Goal: Complete application form

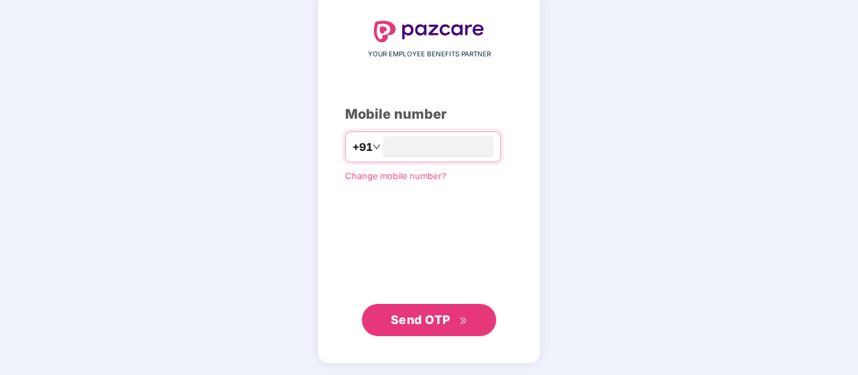
type input "**********"
click at [437, 322] on span "Send OTP" at bounding box center [421, 320] width 60 height 14
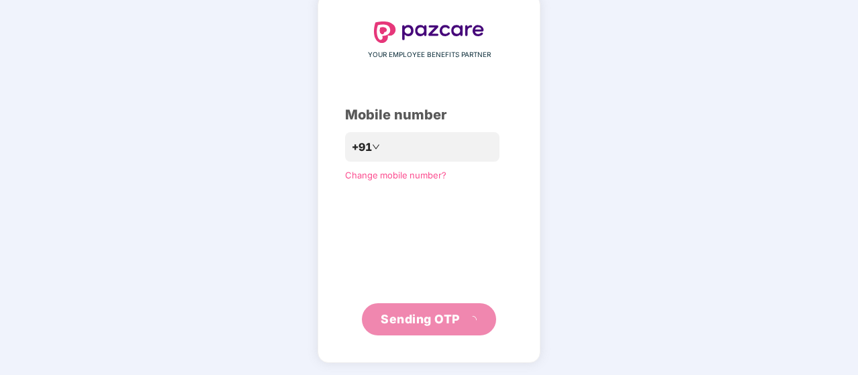
scroll to position [62, 0]
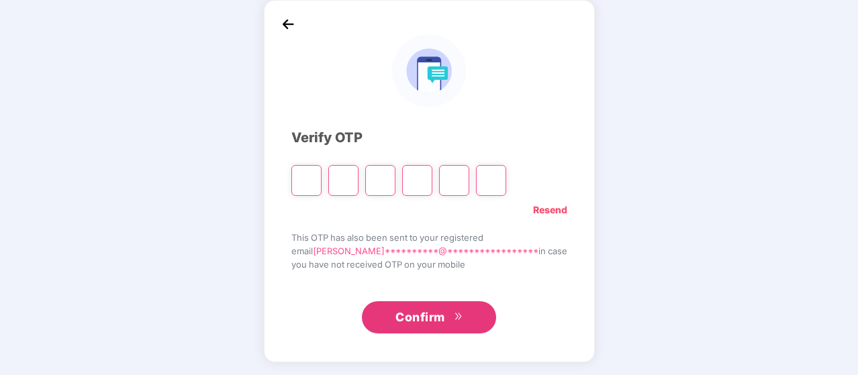
type input "*"
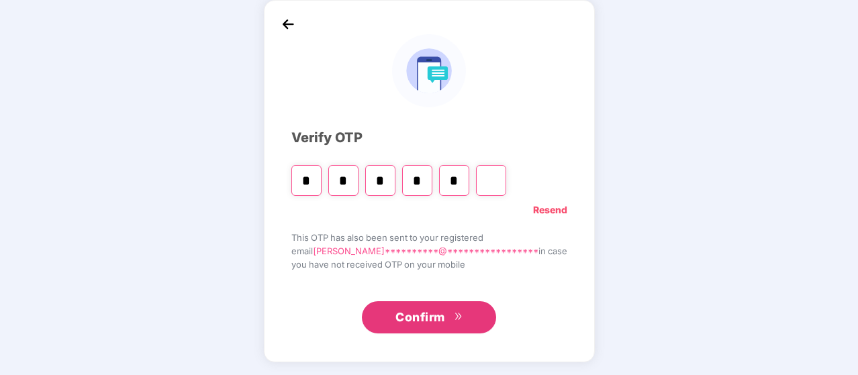
type input "*"
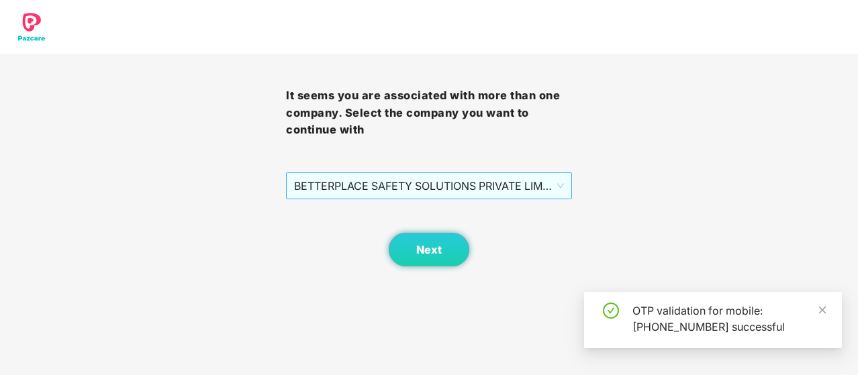
click at [443, 185] on span "BETTERPLACE SAFETY SOLUTIONS PRIVATE LIMITED - BPSS009 - EMPLOYEE" at bounding box center [429, 186] width 270 height 26
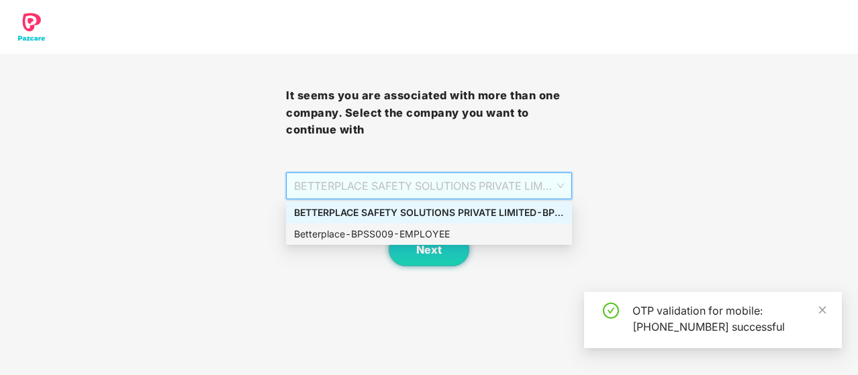
click at [410, 238] on div "Betterplace - BPSS009 - EMPLOYEE" at bounding box center [429, 234] width 270 height 15
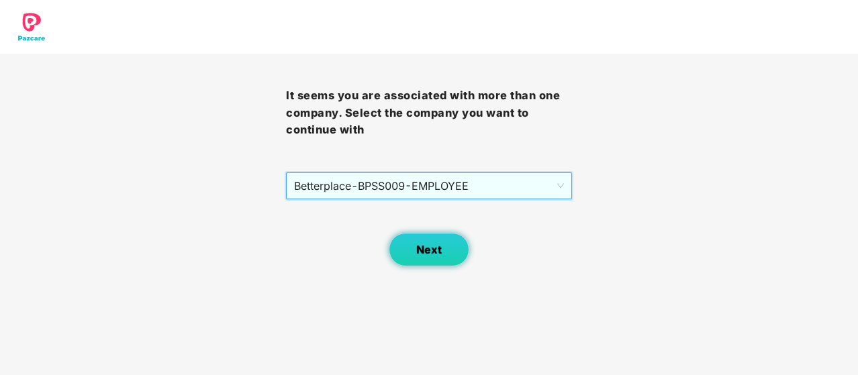
click at [435, 253] on span "Next" at bounding box center [429, 250] width 26 height 13
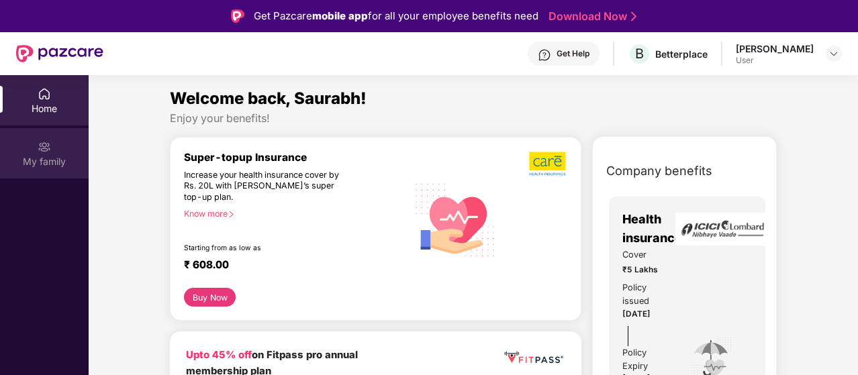
click at [42, 152] on img at bounding box center [44, 146] width 13 height 13
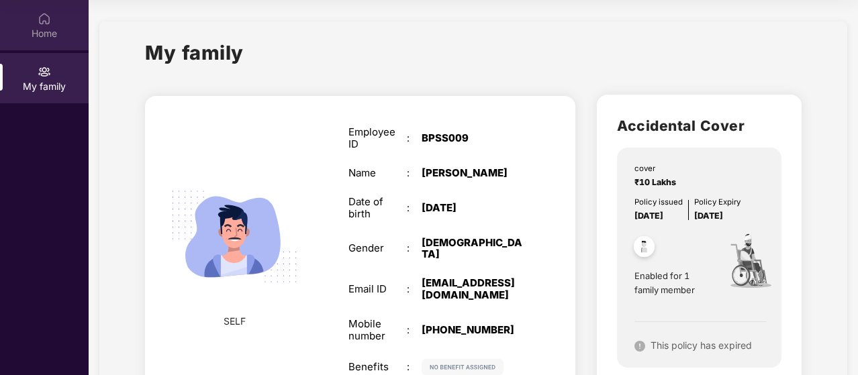
click at [56, 27] on div "Home" at bounding box center [44, 33] width 89 height 13
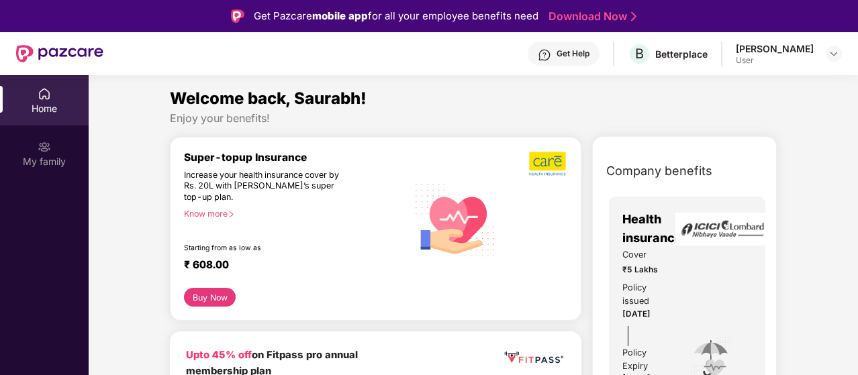
click at [842, 55] on header "Get Help B Betterplace [PERSON_NAME] User" at bounding box center [429, 53] width 858 height 43
click at [831, 56] on img at bounding box center [834, 53] width 11 height 11
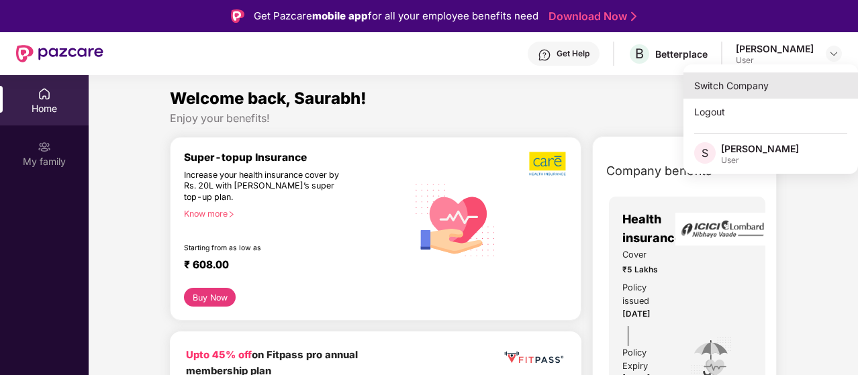
click at [728, 88] on div "Switch Company" at bounding box center [771, 86] width 175 height 26
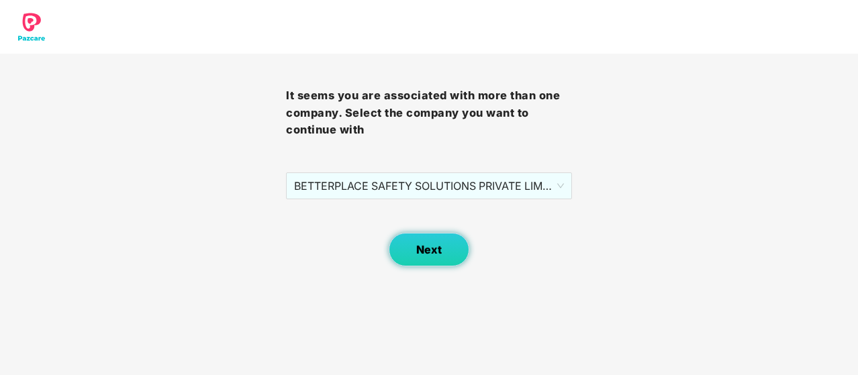
click at [438, 257] on button "Next" at bounding box center [429, 250] width 81 height 34
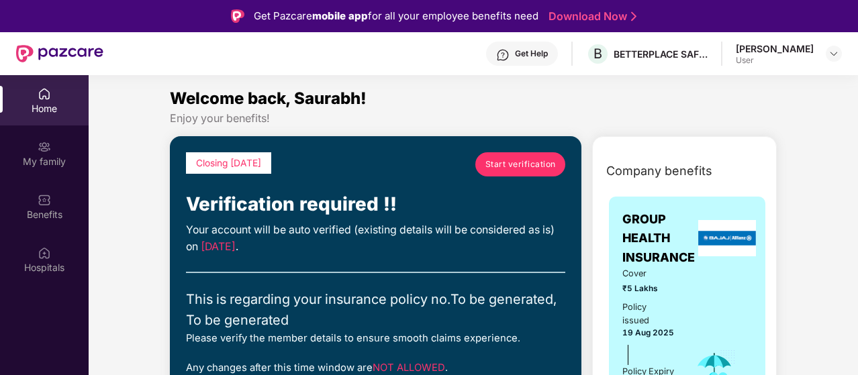
click at [518, 159] on span "Start verification" at bounding box center [521, 164] width 71 height 13
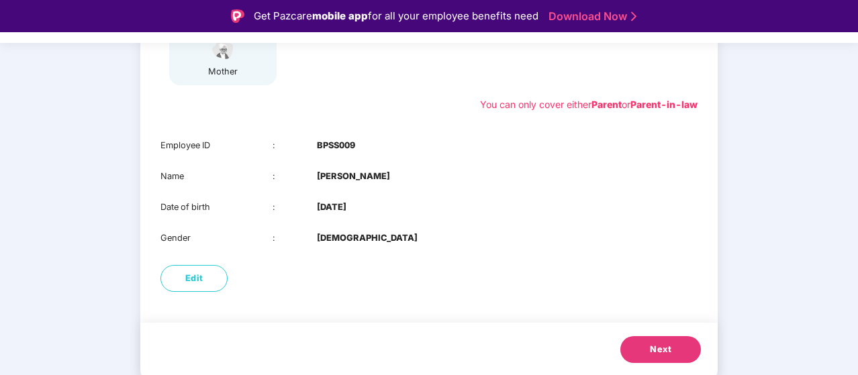
click at [581, 212] on div "Date of birth : [DEMOGRAPHIC_DATA]" at bounding box center [428, 207] width 537 height 13
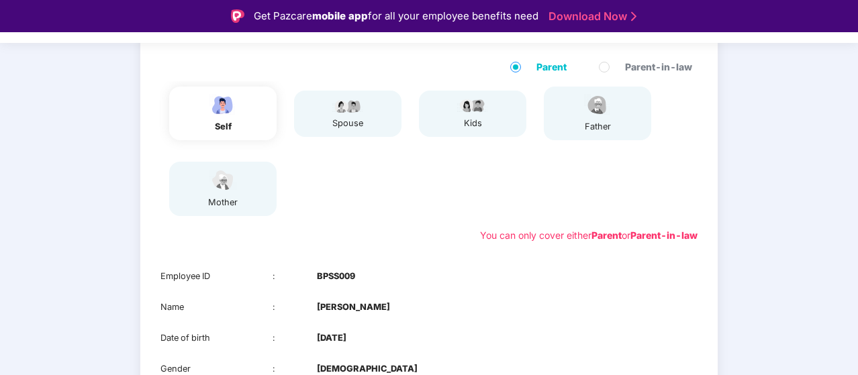
scroll to position [265, 0]
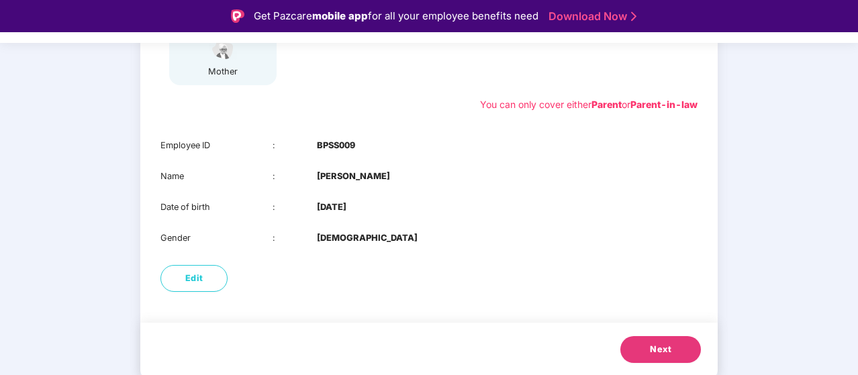
click at [661, 347] on span "Next" at bounding box center [660, 349] width 21 height 13
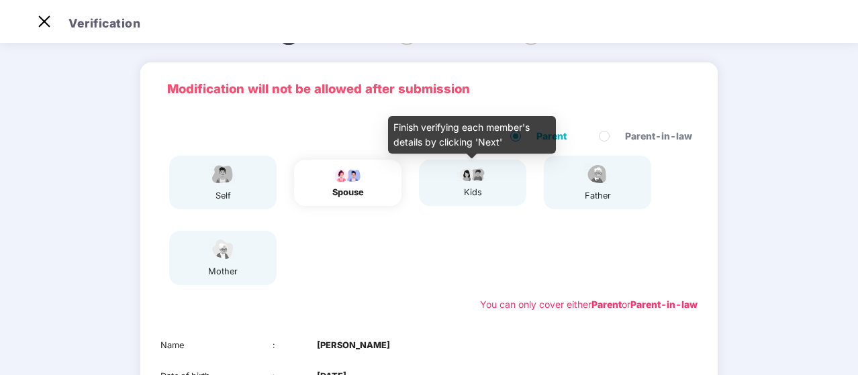
scroll to position [234, 0]
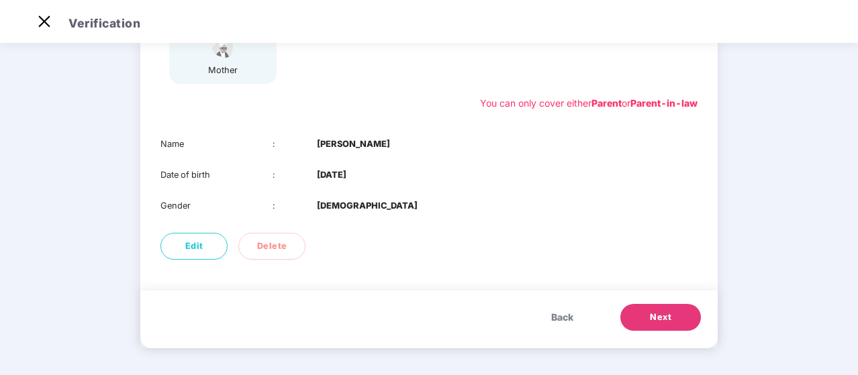
click at [663, 318] on span "Next" at bounding box center [660, 317] width 21 height 13
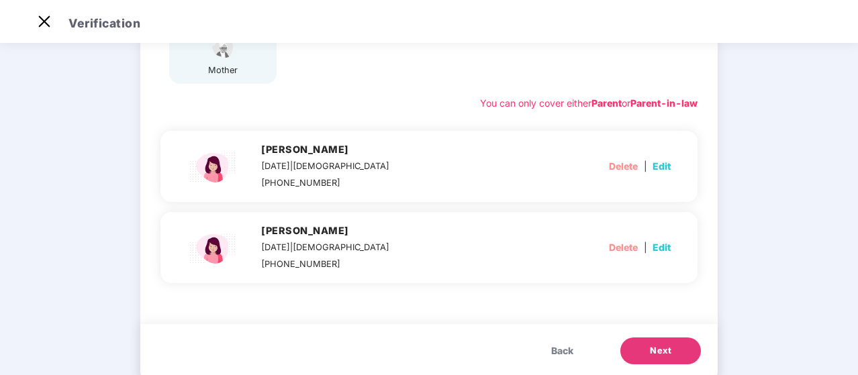
click at [670, 353] on span "Next" at bounding box center [660, 351] width 21 height 13
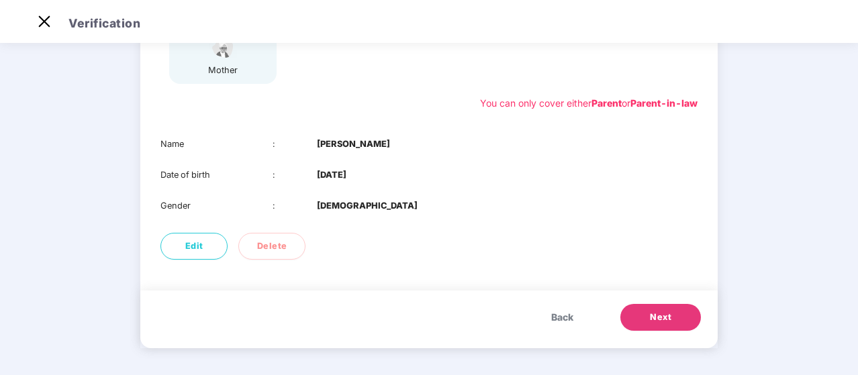
click at [651, 314] on span "Next" at bounding box center [660, 317] width 21 height 13
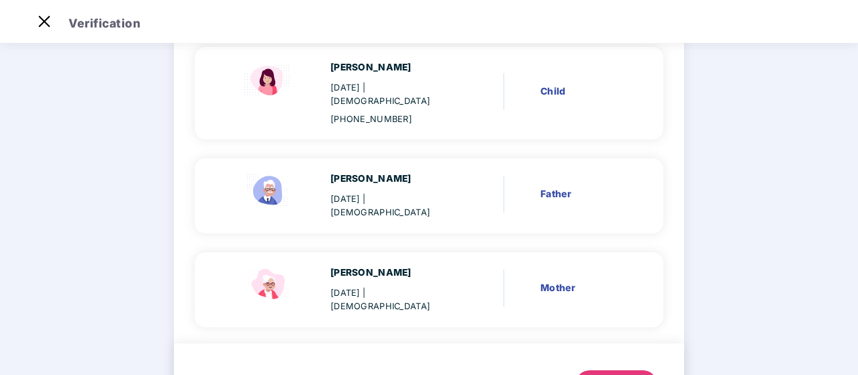
scroll to position [464, 0]
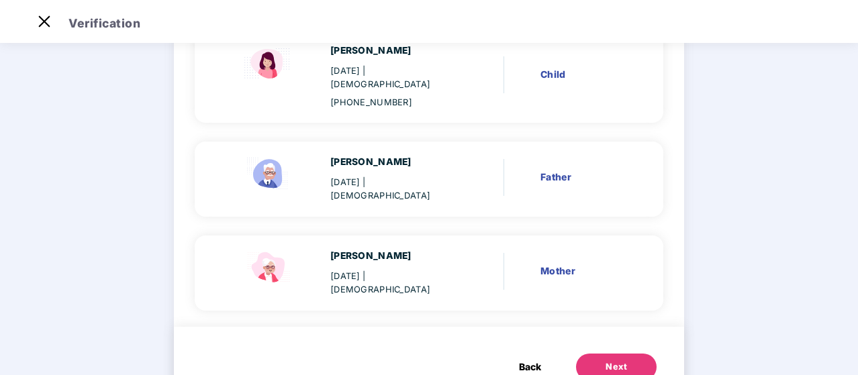
click at [616, 361] on div "Next" at bounding box center [616, 367] width 21 height 13
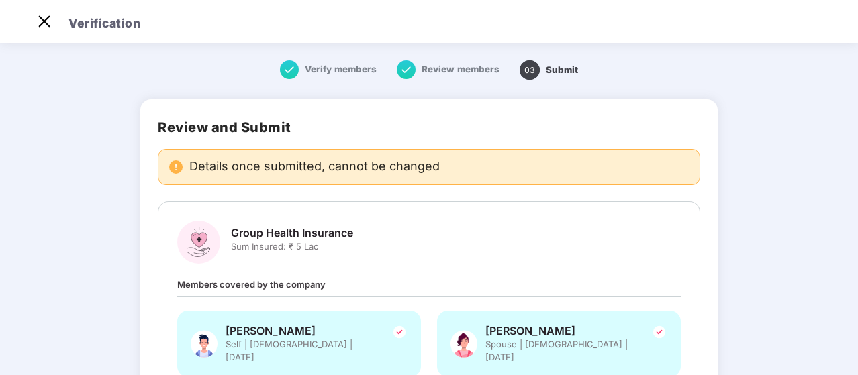
scroll to position [473, 0]
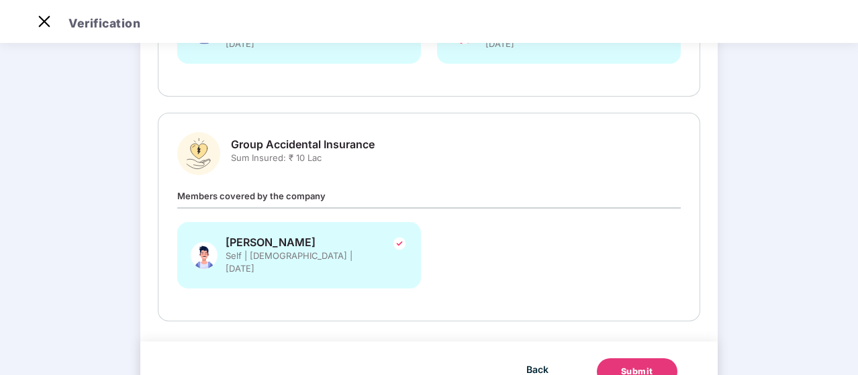
click at [640, 365] on div "Submit" at bounding box center [637, 371] width 32 height 13
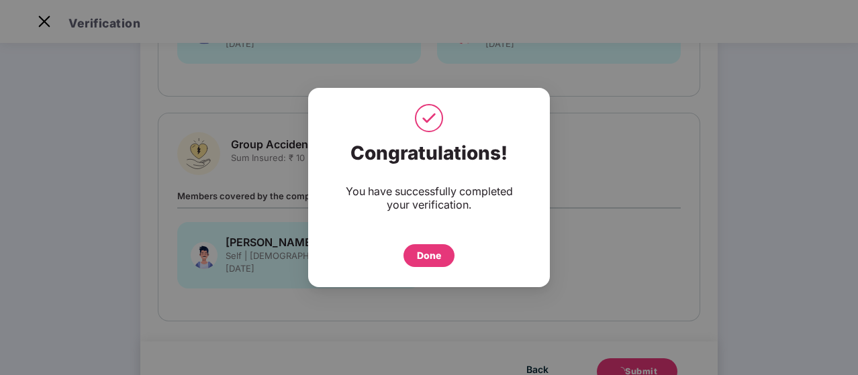
click at [439, 259] on div "Done" at bounding box center [429, 255] width 24 height 15
